Goal: Task Accomplishment & Management: Manage account settings

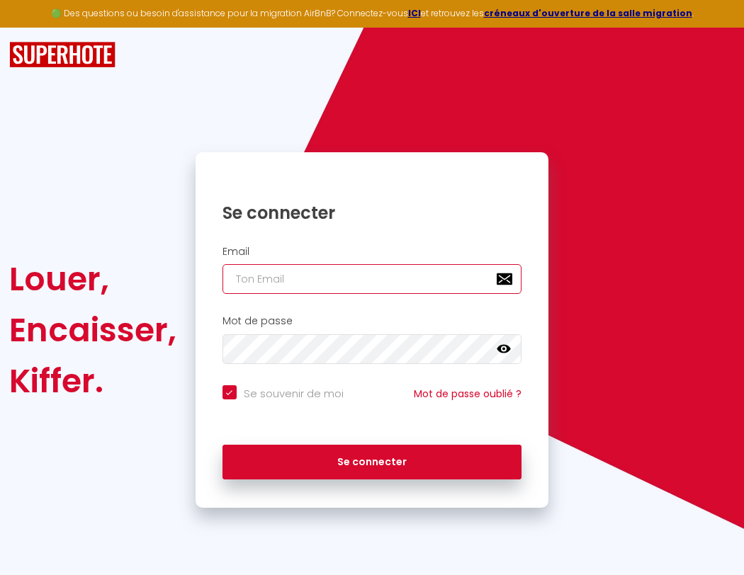
type input "l"
checkbox input "true"
type input "le"
checkbox input "true"
type input "les"
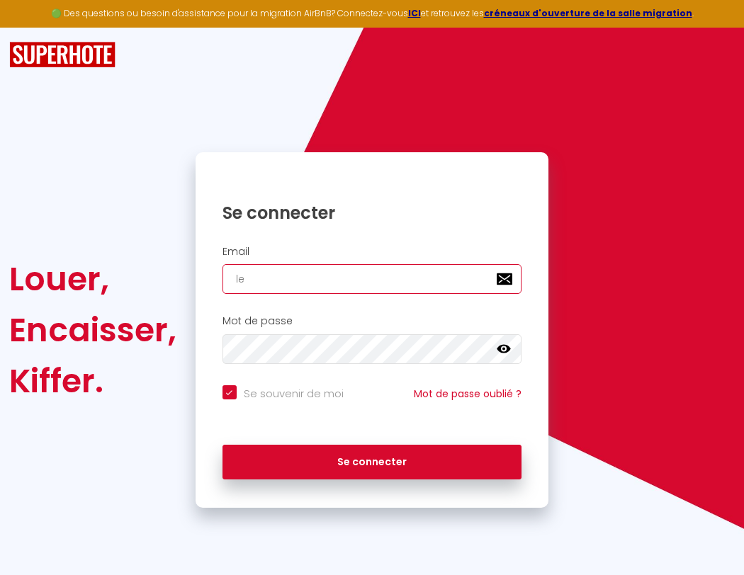
checkbox input "true"
type input "lesp"
checkbox input "true"
type input "lespa"
checkbox input "true"
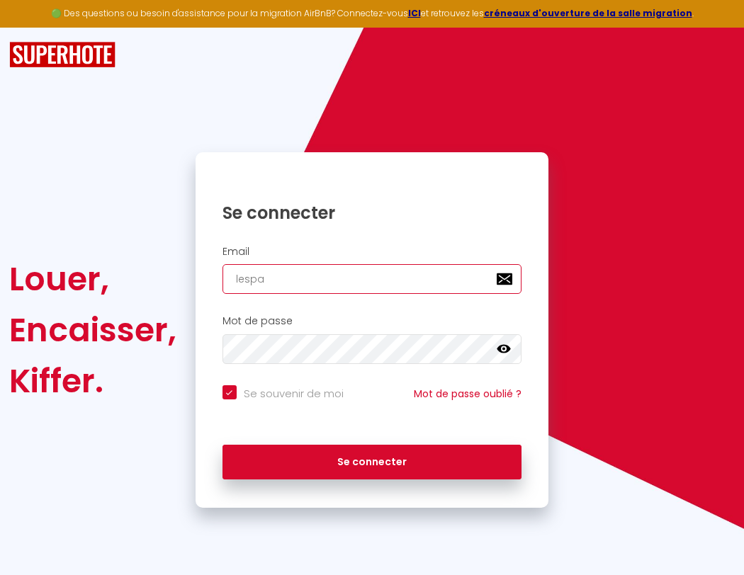
type input "lespac"
checkbox input "true"
type input "lespace"
checkbox input "true"
type input "l"
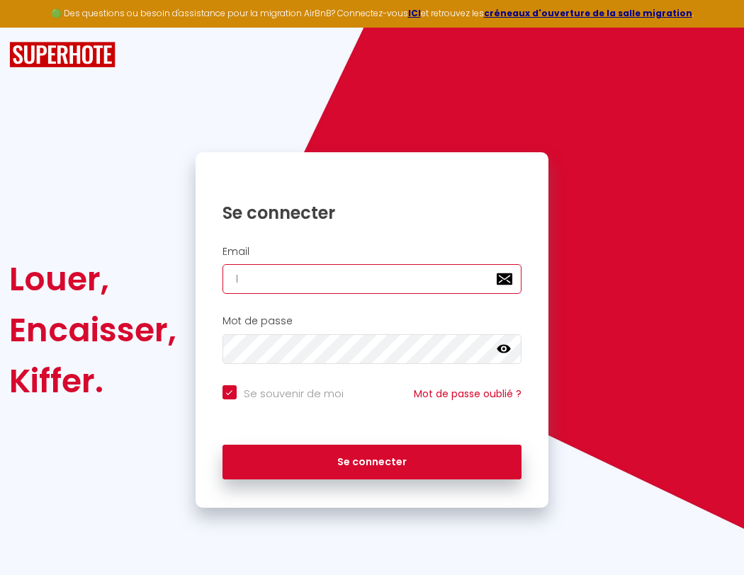
checkbox input "true"
type input "lespaced"
checkbox input "true"
type input "lespacede"
checkbox input "true"
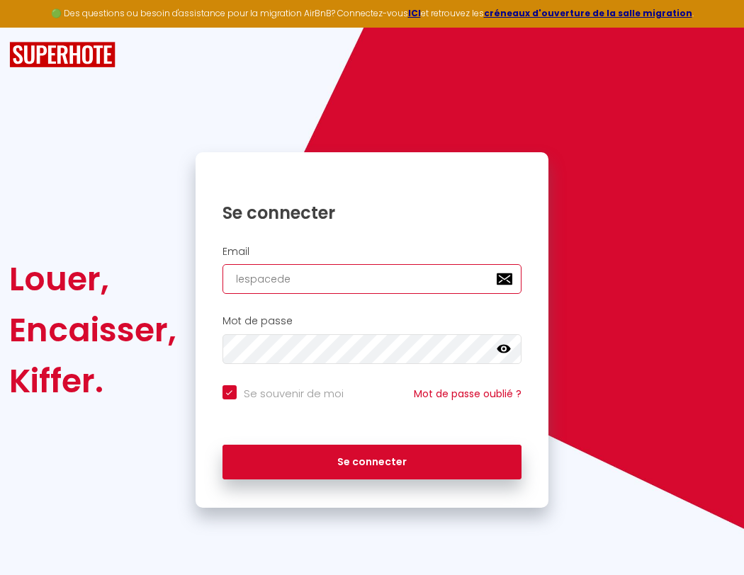
type input "lespacedet"
checkbox input "true"
type input "lespa"
checkbox input "true"
type input "lespacedete"
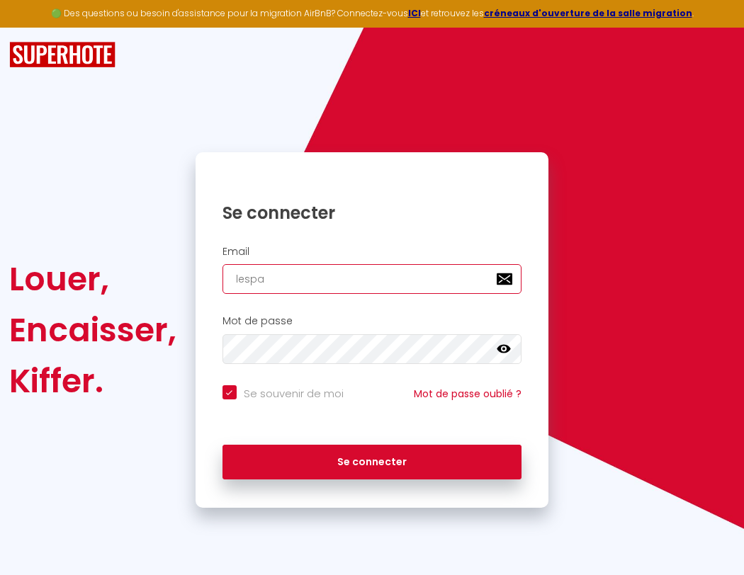
checkbox input "true"
type input "lespac"
checkbox input "true"
type input "lespacedeten"
checkbox input "true"
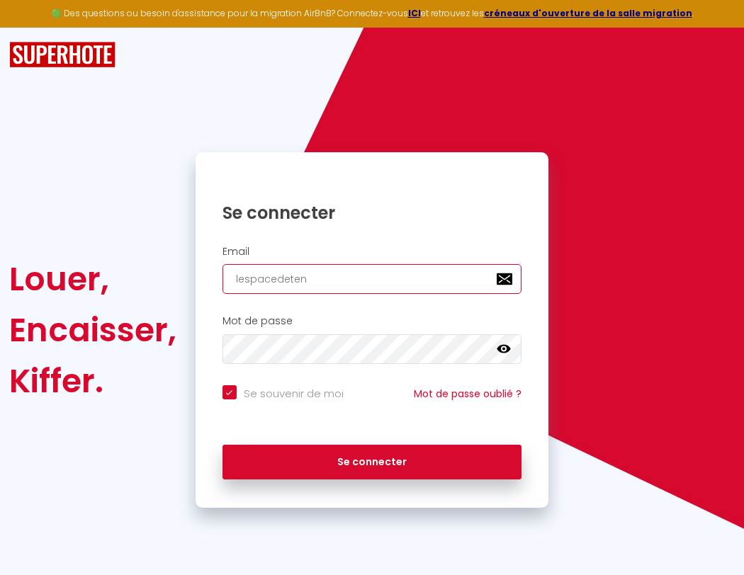
type input "lespace"
checkbox input "true"
type input "lespacedetent"
checkbox input "true"
type input "l"
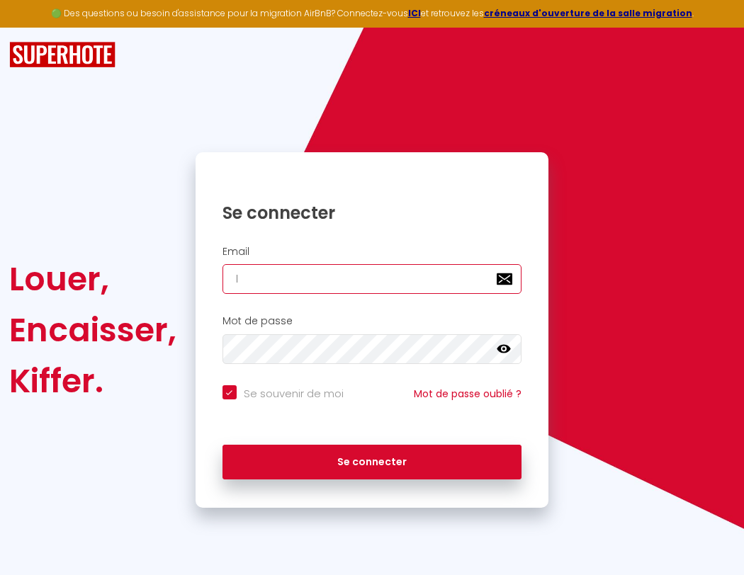
checkbox input "true"
type input "lespacedetente"
checkbox input "true"
type input "le"
checkbox input "true"
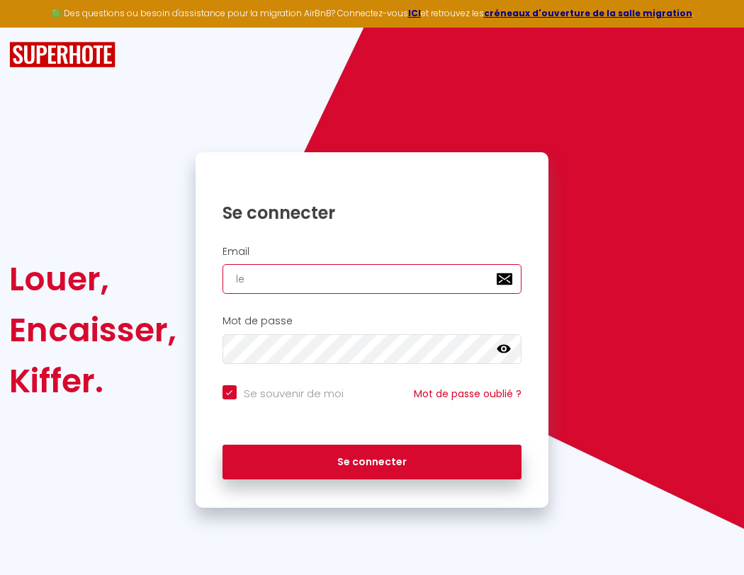
type input "les"
checkbox input "true"
type input "lesp"
checkbox input "true"
type input "lespa"
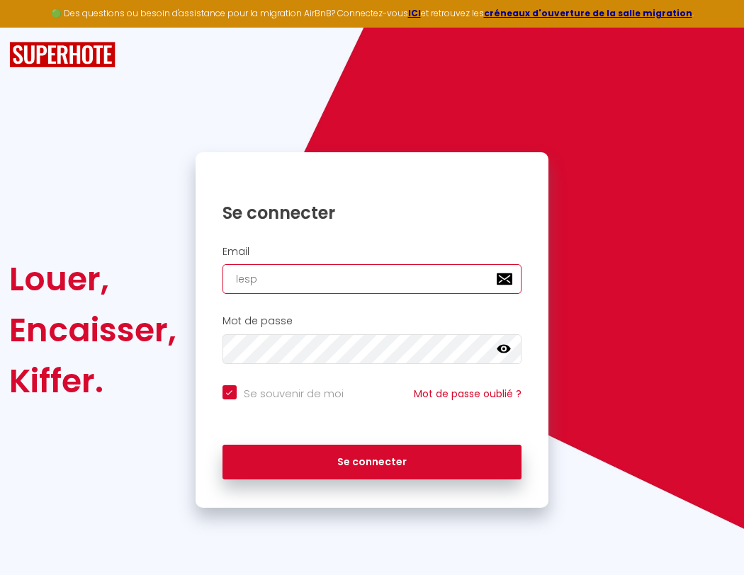
checkbox input "true"
type input "lespac"
checkbox input "true"
type input "lespace"
checkbox input "true"
